Goal: Transaction & Acquisition: Purchase product/service

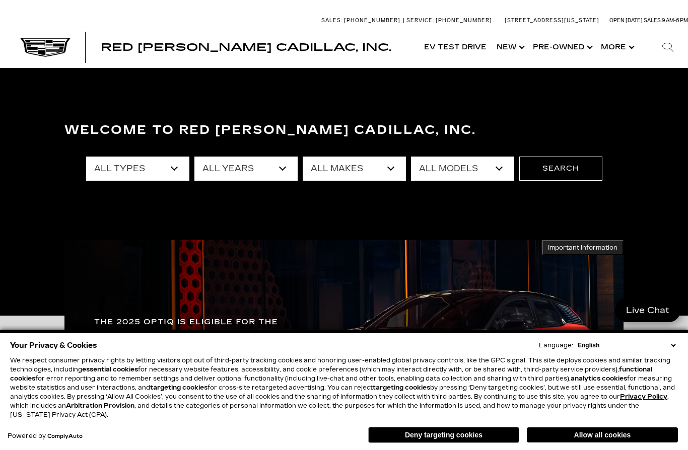
select select "ESCALADE IQ"
click at [557, 168] on button "Search" at bounding box center [560, 169] width 83 height 24
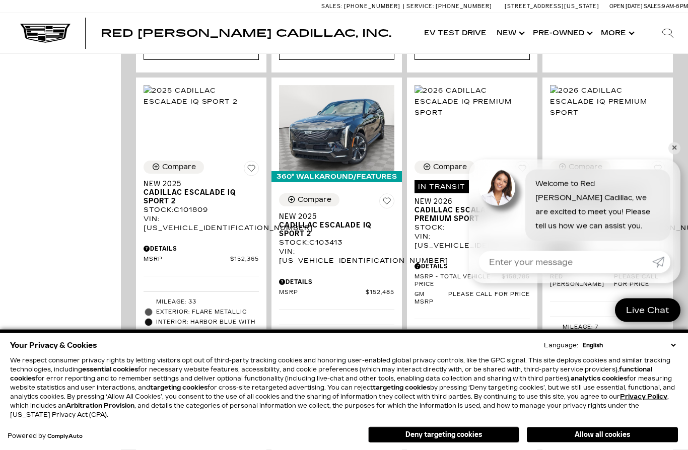
scroll to position [632, 0]
click at [620, 100] on img at bounding box center [607, 101] width 115 height 33
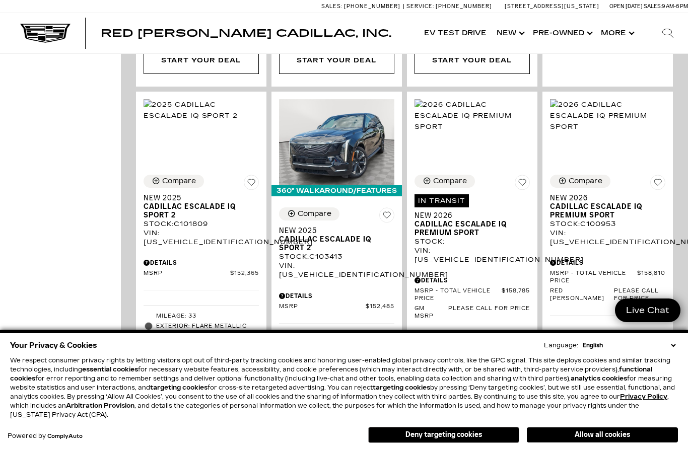
scroll to position [618, 0]
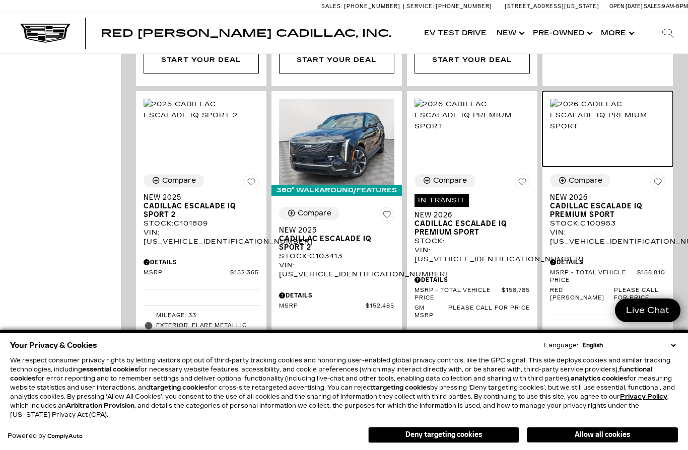
click at [635, 107] on img at bounding box center [607, 115] width 115 height 33
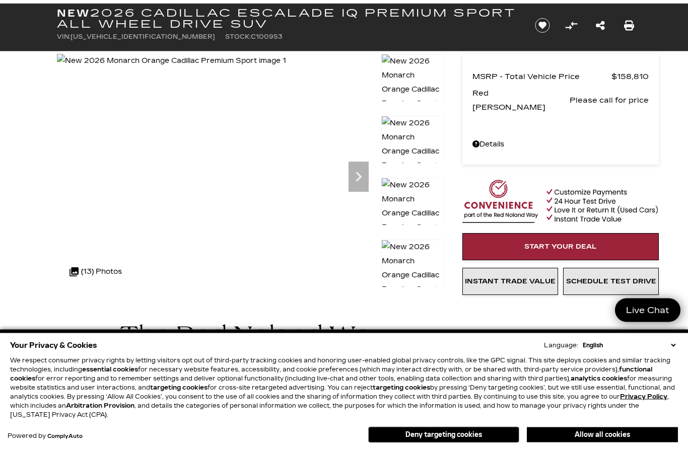
scroll to position [46, 0]
